Goal: Task Accomplishment & Management: Complete application form

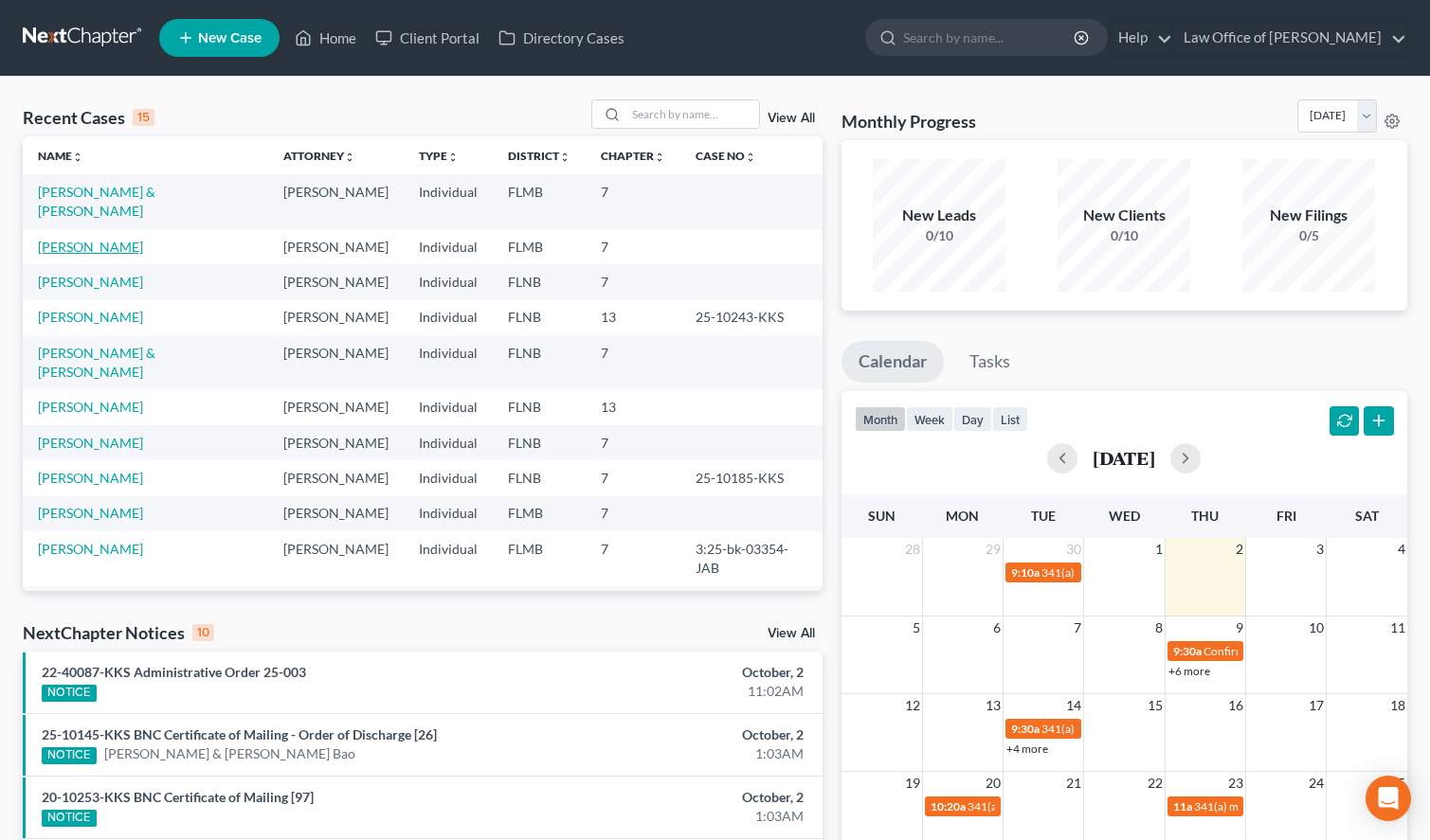
click at [110, 239] on link "[PERSON_NAME]" at bounding box center [91, 247] width 105 height 17
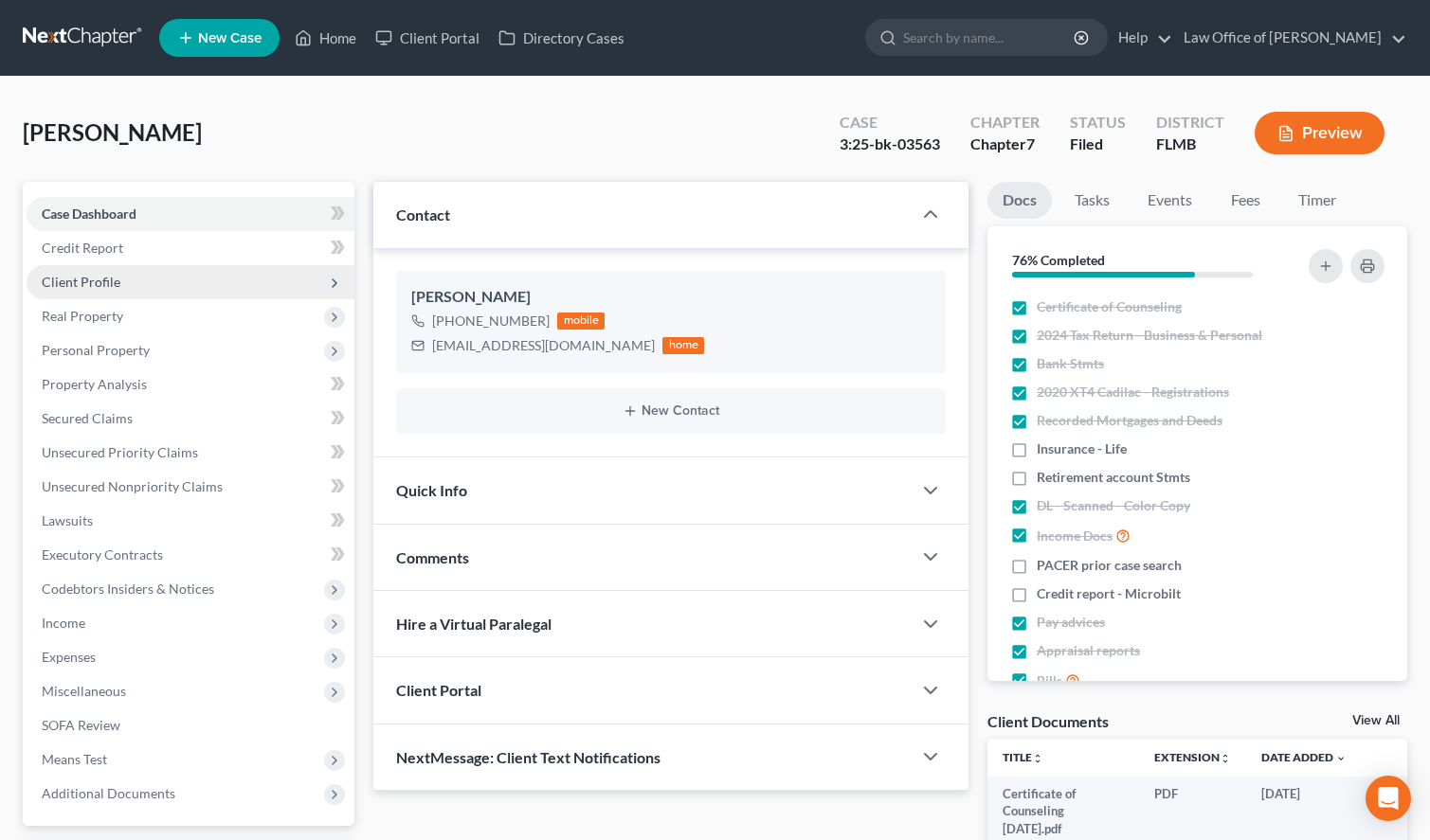
click at [124, 275] on span "Client Profile" at bounding box center [190, 282] width 328 height 34
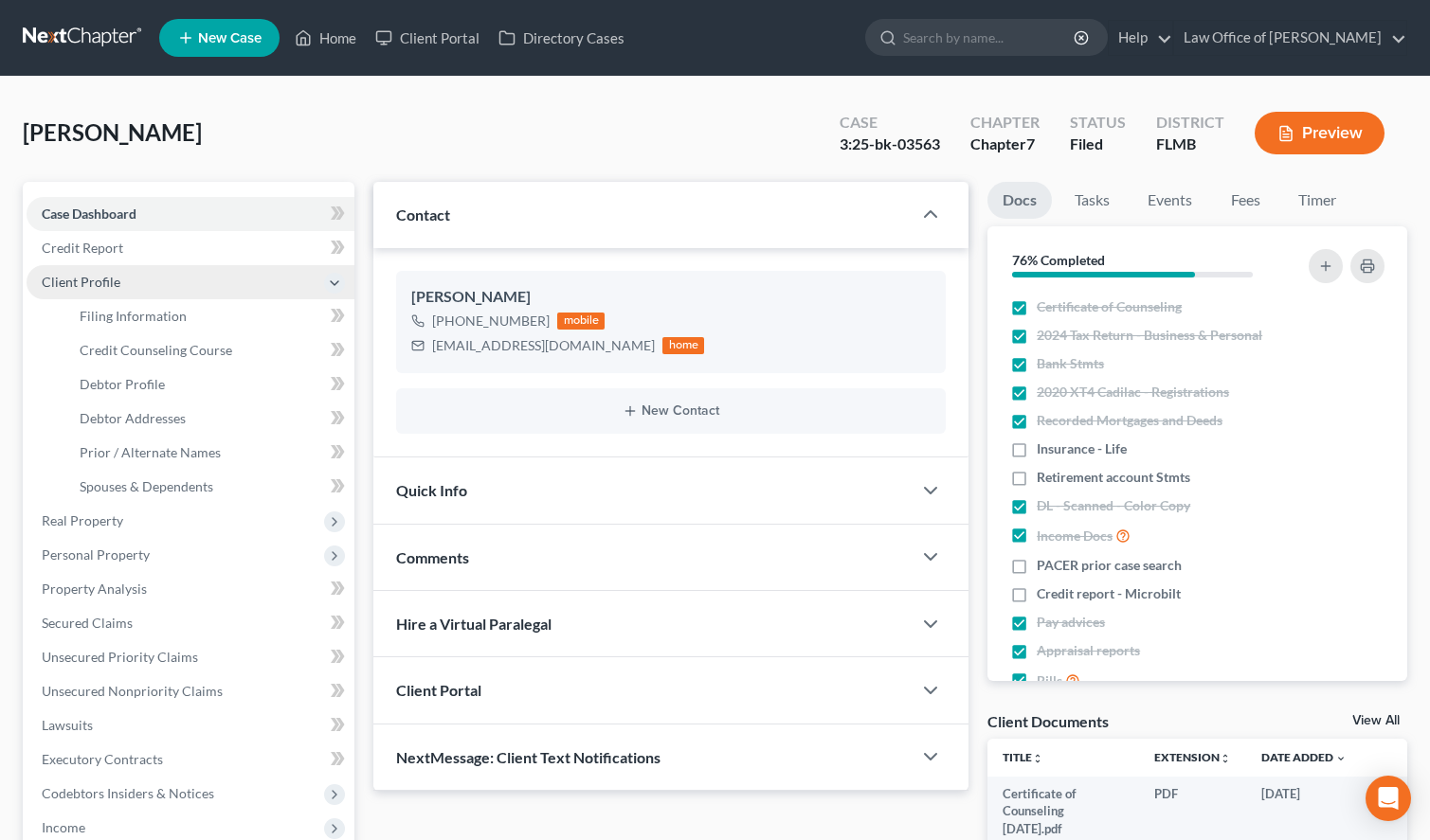
click at [126, 297] on span "Client Profile" at bounding box center [190, 282] width 328 height 34
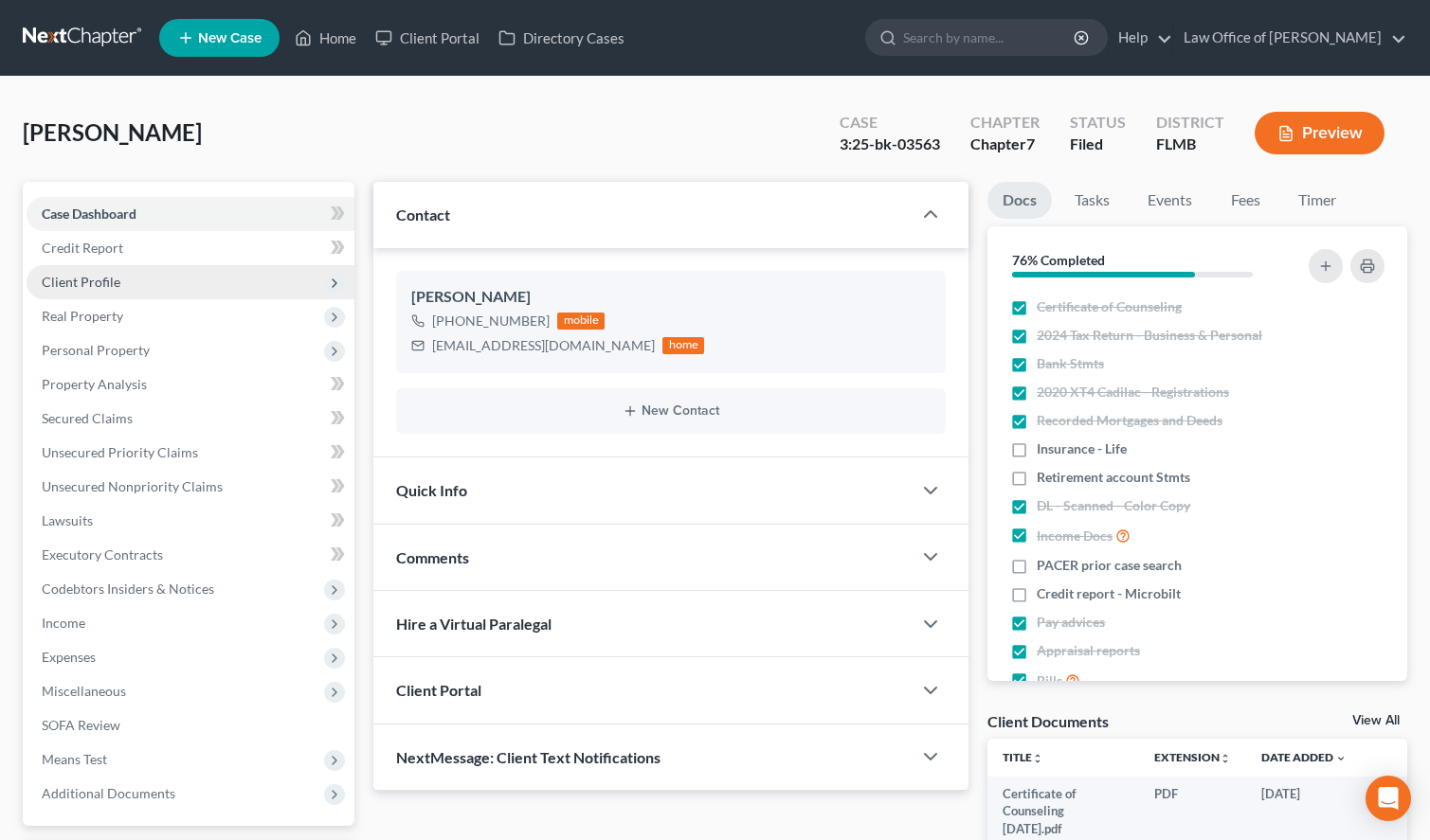
click at [131, 276] on span "Client Profile" at bounding box center [190, 282] width 328 height 34
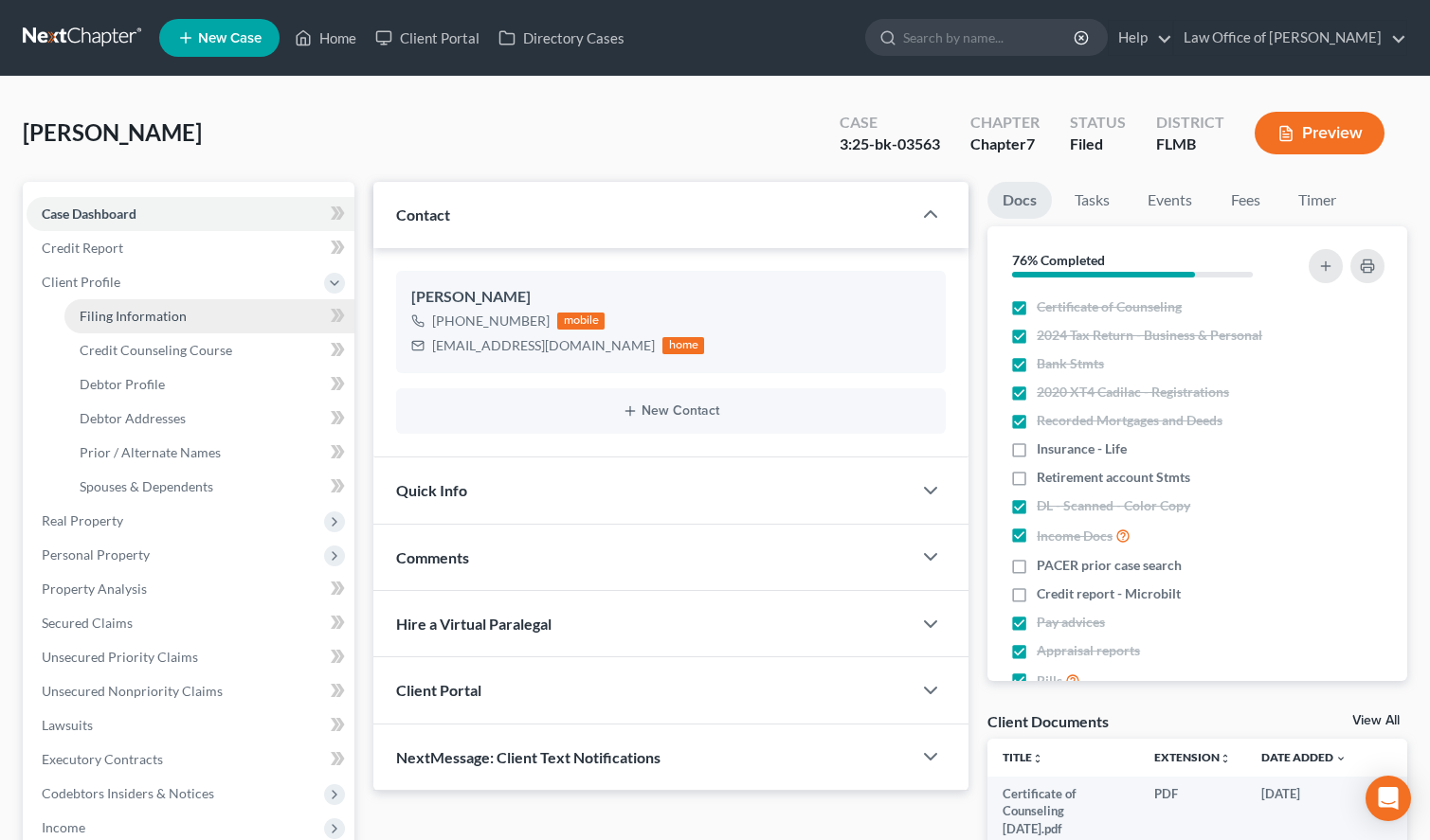
click at [151, 310] on span "Filing Information" at bounding box center [134, 316] width 107 height 17
select select "1"
select select "0"
select select "9"
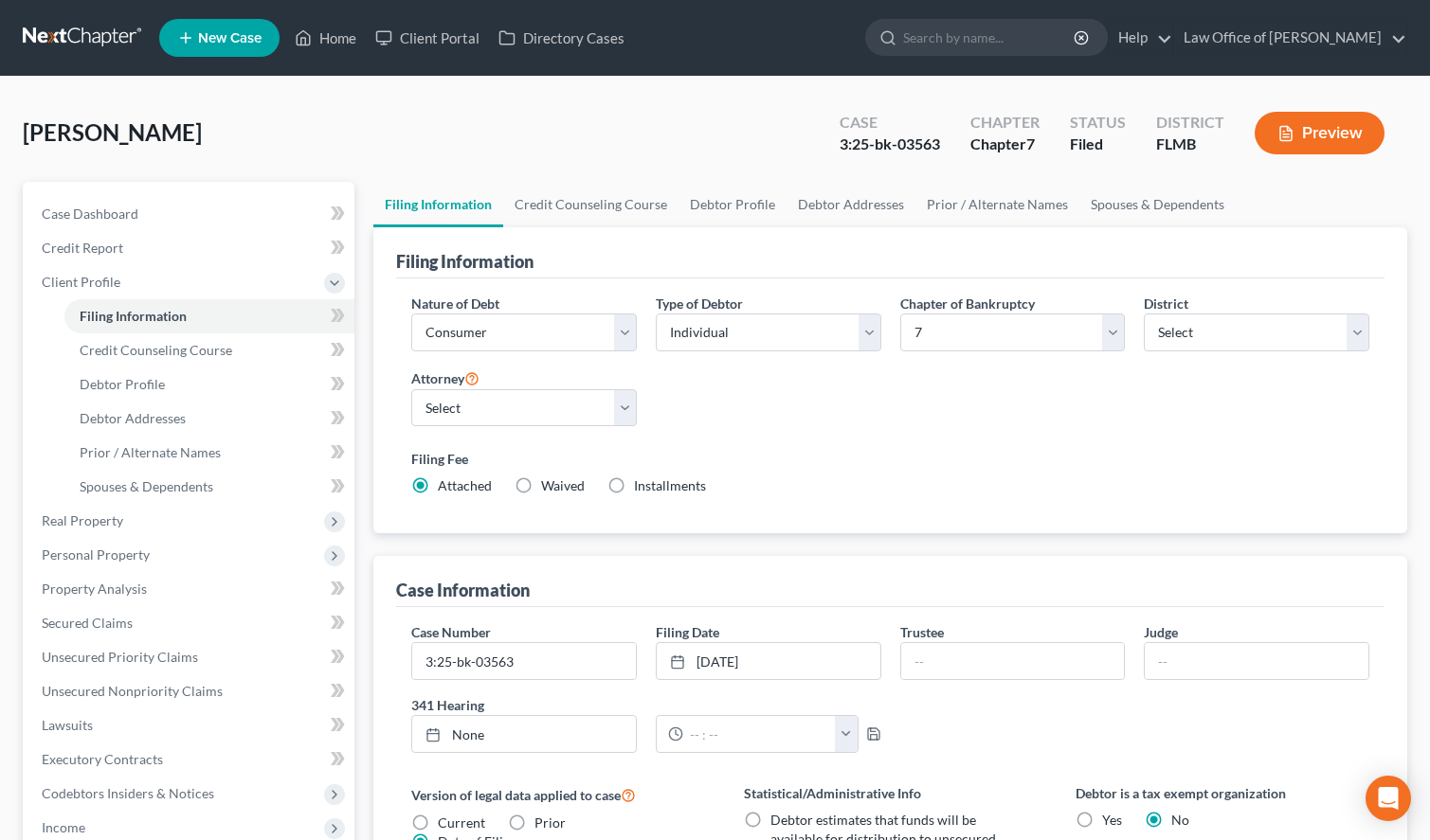
click at [56, 19] on nav "Home New Case Client Portal Directory Cases Law Office of [PERSON_NAME] [EMAIL_…" at bounding box center [715, 38] width 1430 height 76
click at [58, 30] on link at bounding box center [83, 37] width 121 height 34
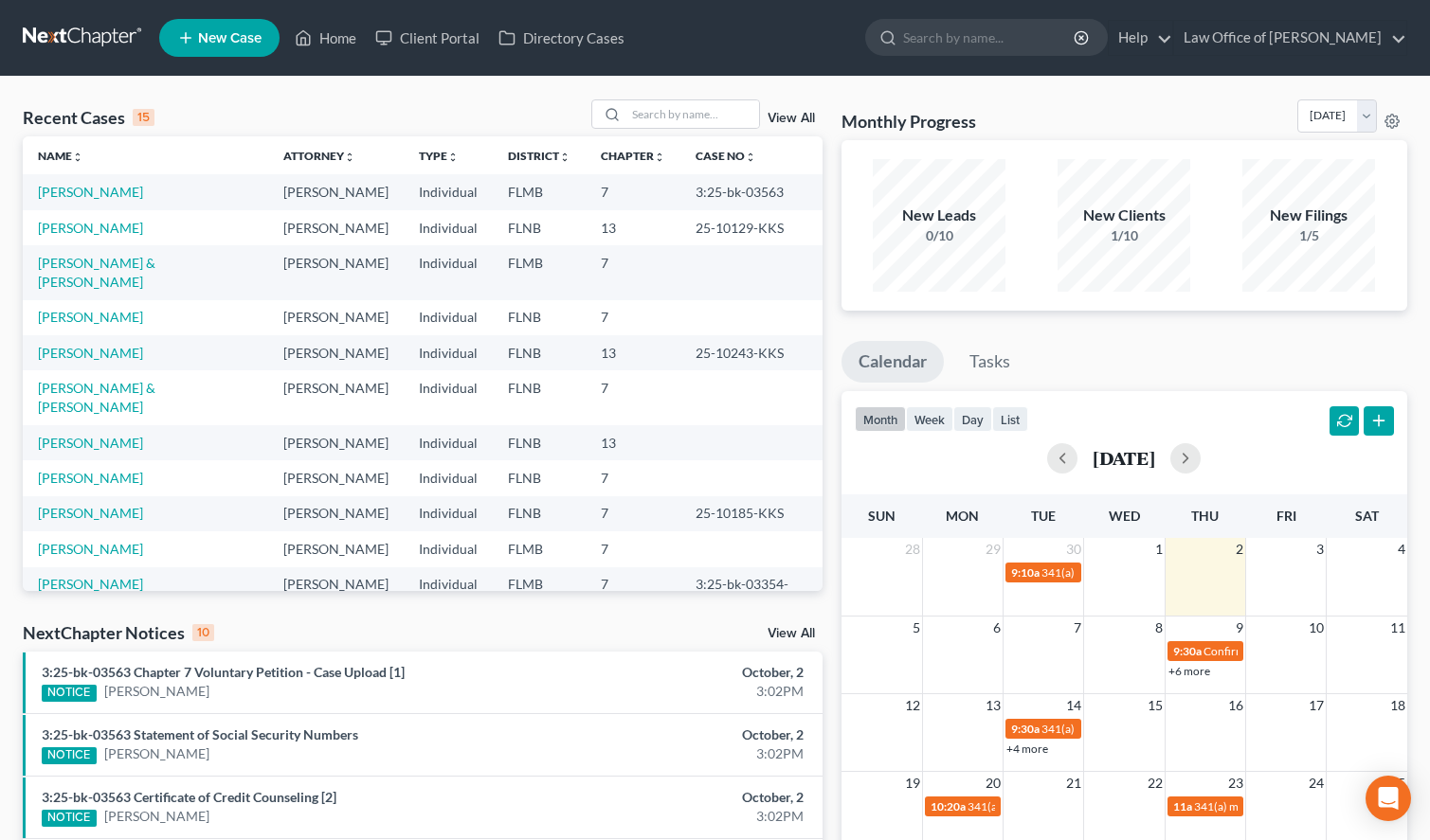
click at [1409, 88] on div "Recent Cases 15 View All Name unfold_more expand_more expand_less Attorney unfo…" at bounding box center [715, 750] width 1430 height 1348
click at [903, 102] on div "Monthly Progress Bankruptcy Bankruptcy October 2025 September 2025 August 2025 …" at bounding box center [1124, 120] width 565 height 41
click at [98, 200] on link "[PERSON_NAME]" at bounding box center [91, 192] width 105 height 17
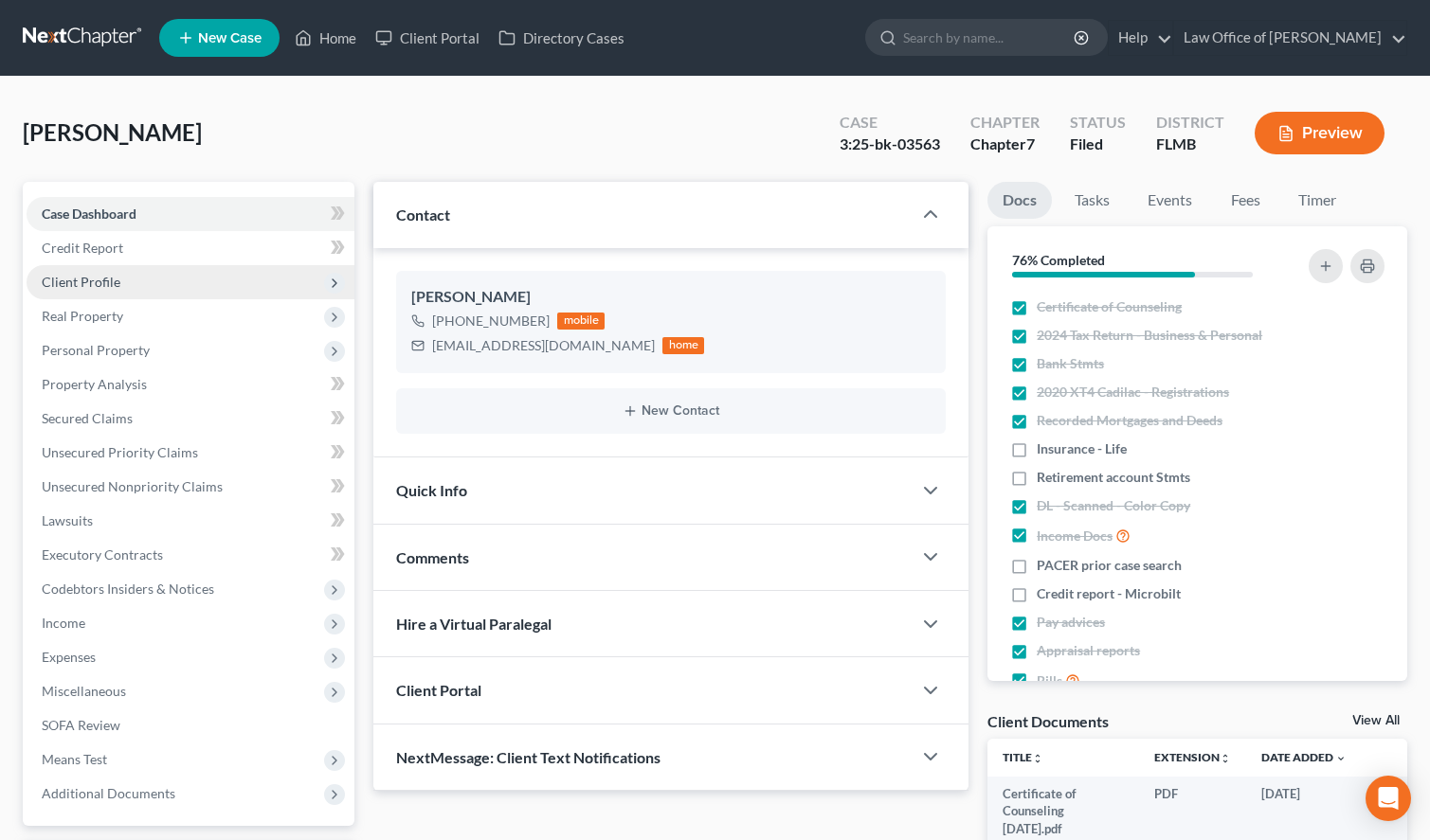
click at [92, 291] on span "Client Profile" at bounding box center [190, 282] width 328 height 34
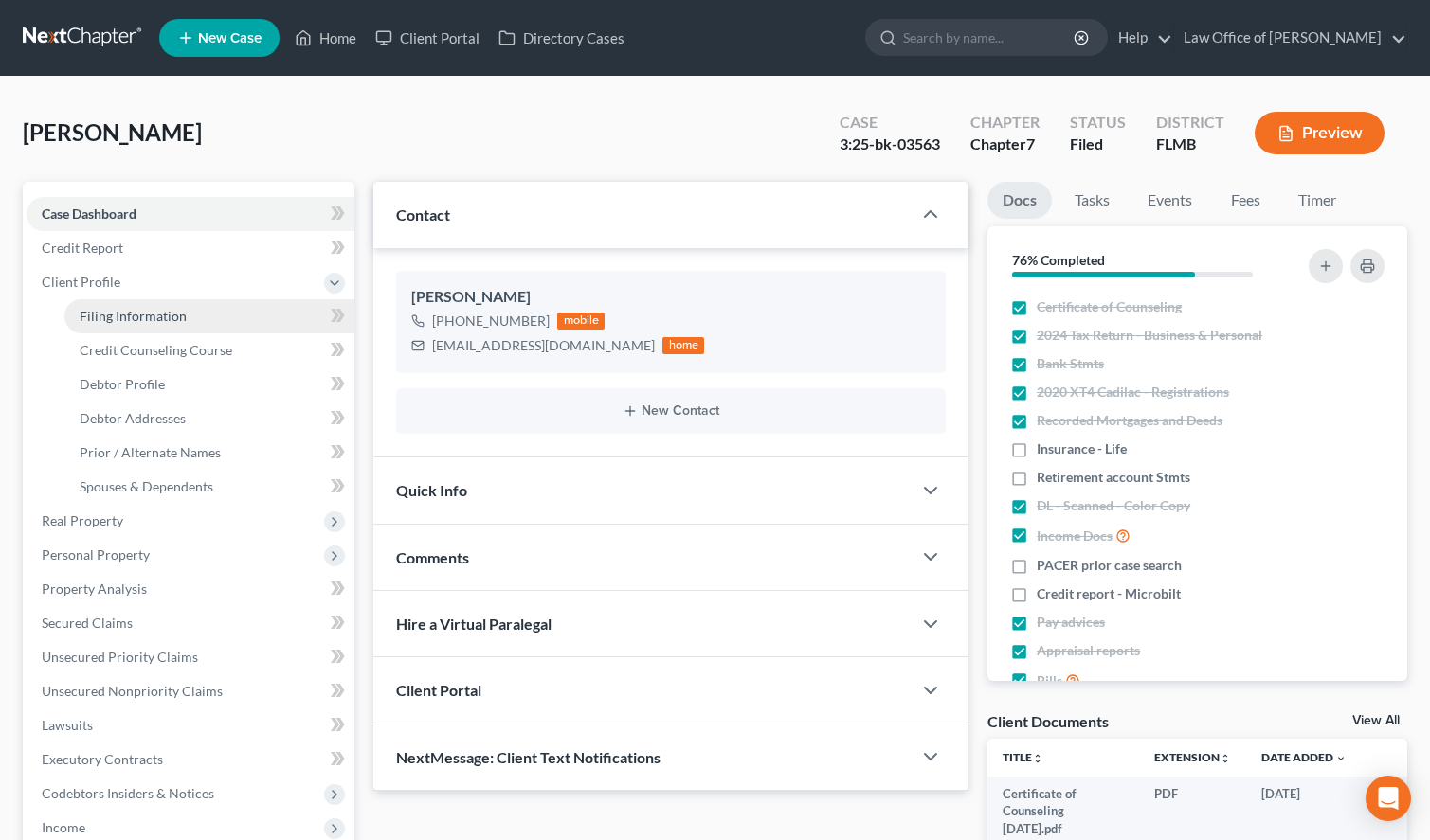
click at [108, 325] on link "Filing Information" at bounding box center [210, 316] width 290 height 34
select select "1"
select select "0"
select select "15"
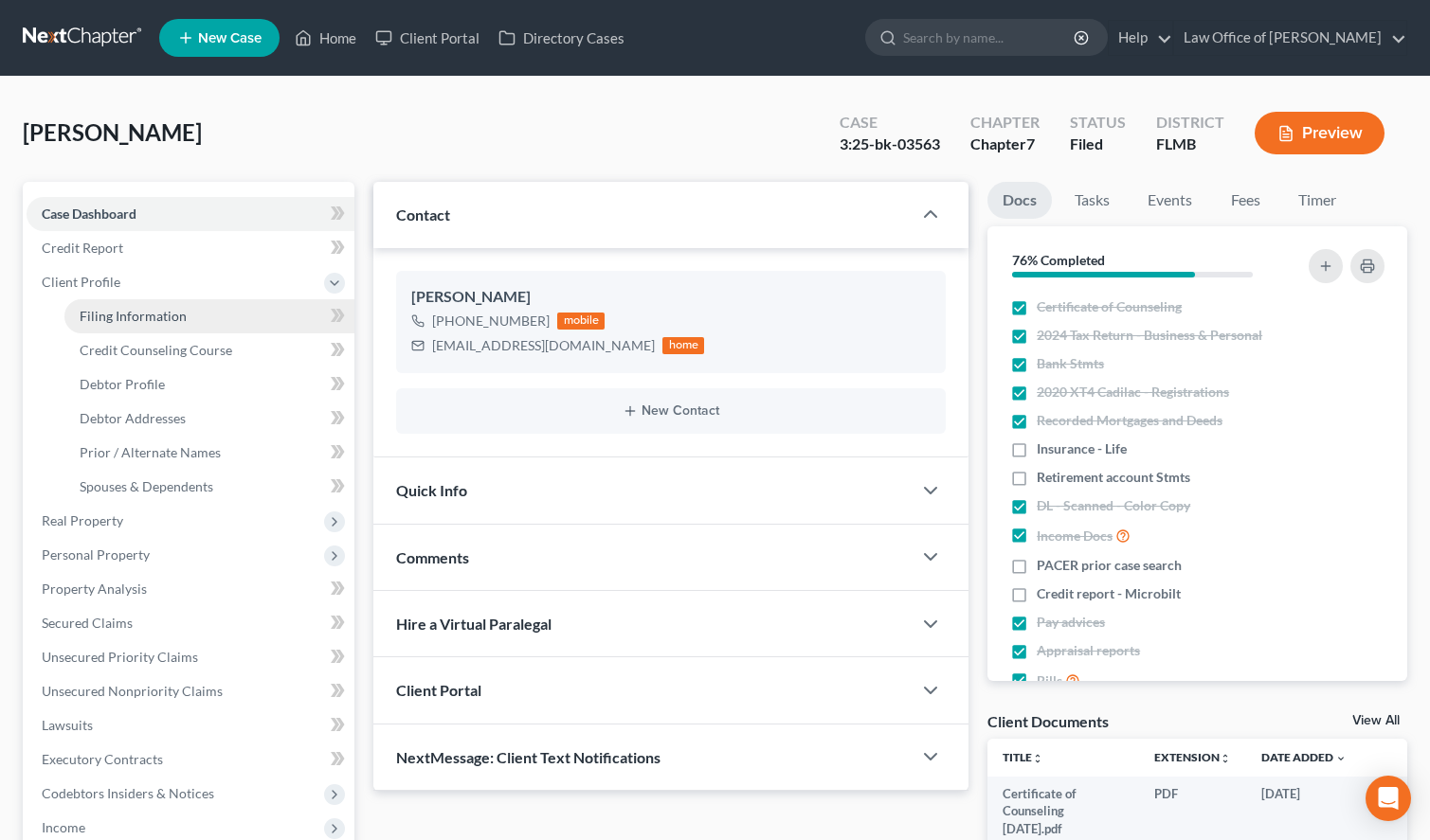
select select "1"
select select "9"
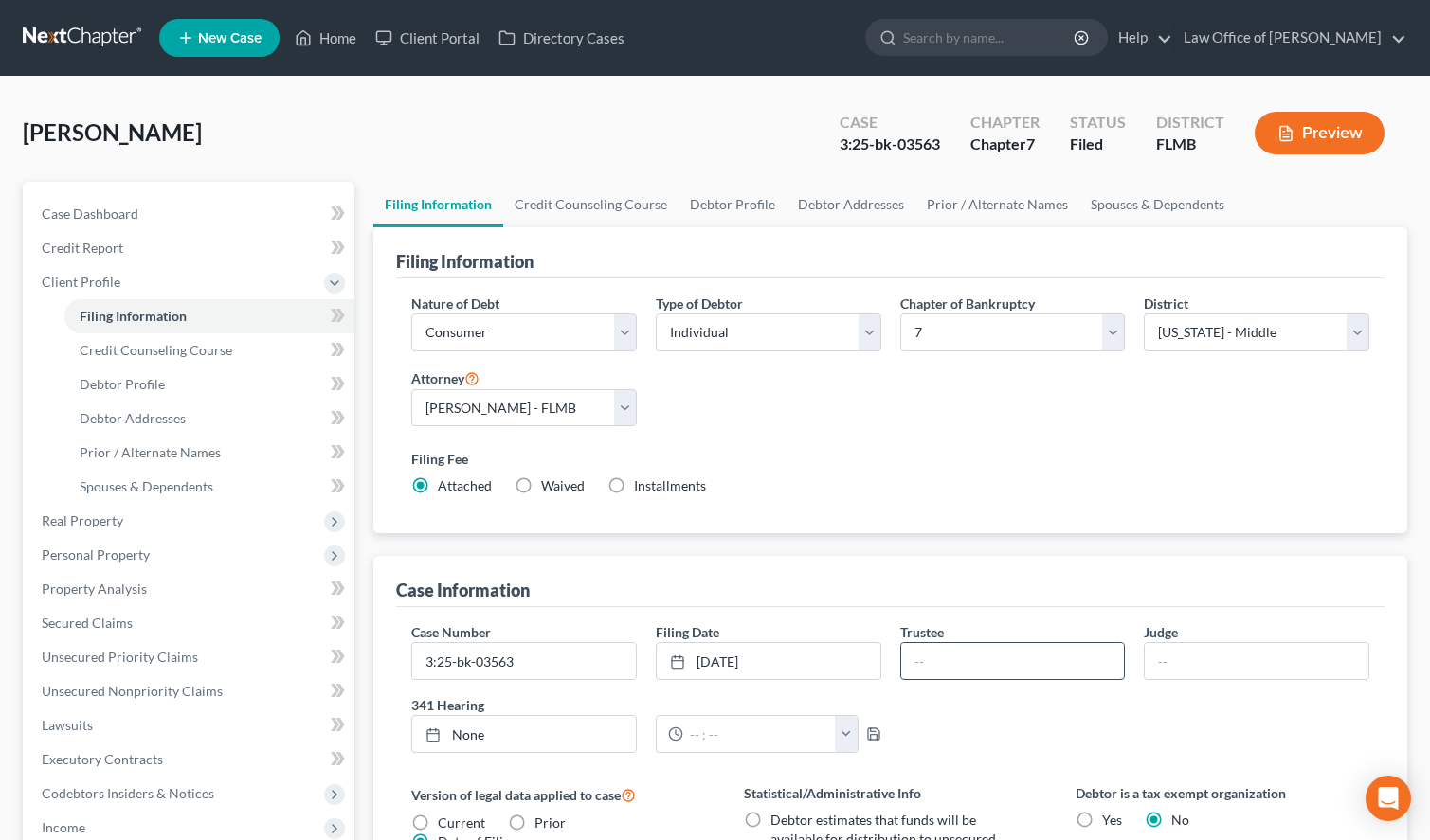
click at [1037, 653] on input "text" at bounding box center [1013, 661] width 223 height 36
drag, startPoint x: 1038, startPoint y: 653, endPoint x: 915, endPoint y: 655, distance: 123.0
click at [915, 655] on input "Gregory Crews" at bounding box center [1013, 661] width 223 height 36
drag, startPoint x: 1041, startPoint y: 667, endPoint x: 852, endPoint y: 664, distance: 189.0
click at [902, 664] on input "Gregory Crews" at bounding box center [1013, 661] width 223 height 36
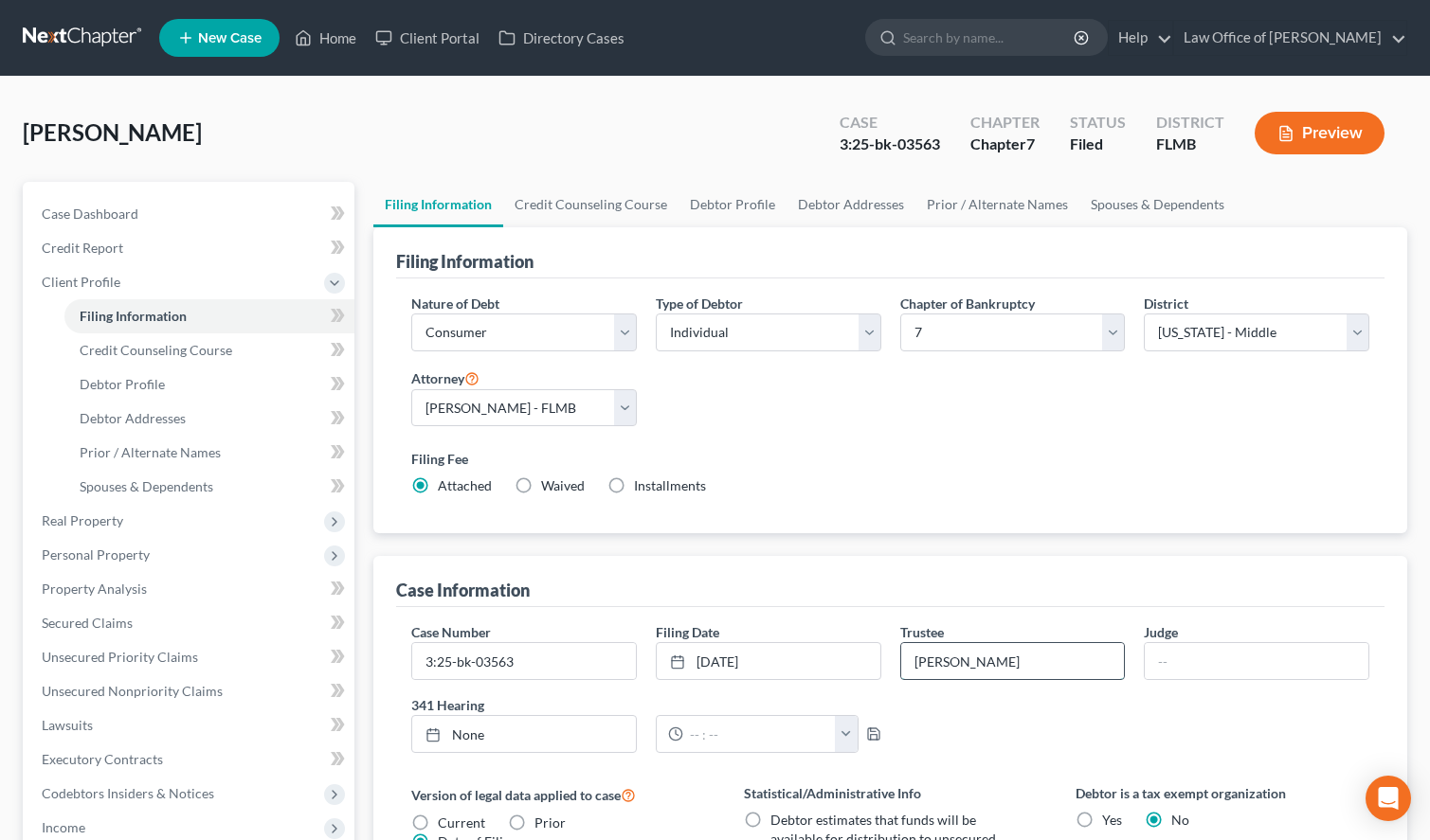
paste input "K."
type input "Gregory K. Crews"
click at [68, 30] on link at bounding box center [83, 37] width 121 height 34
